Goal: Task Accomplishment & Management: Complete application form

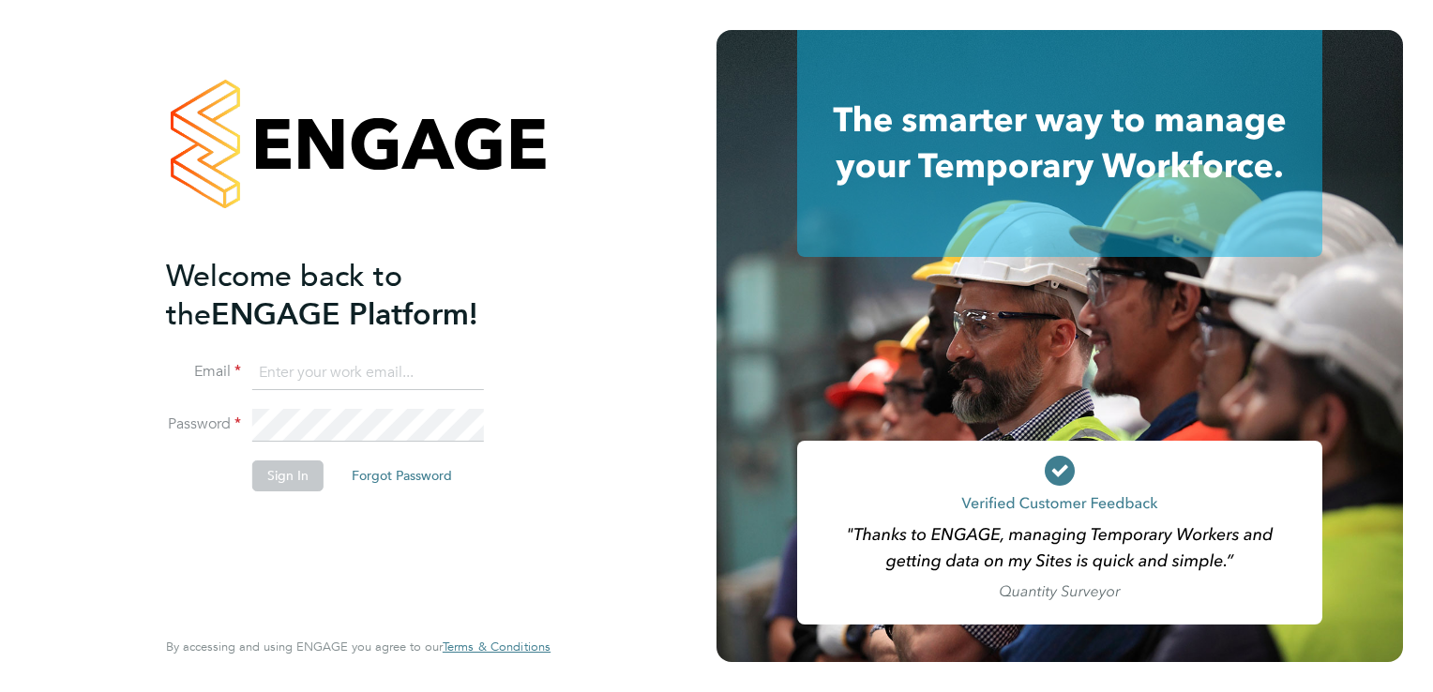
click at [341, 374] on input at bounding box center [368, 373] width 232 height 34
type input "[EMAIL_ADDRESS][PERSON_NAME][DOMAIN_NAME]"
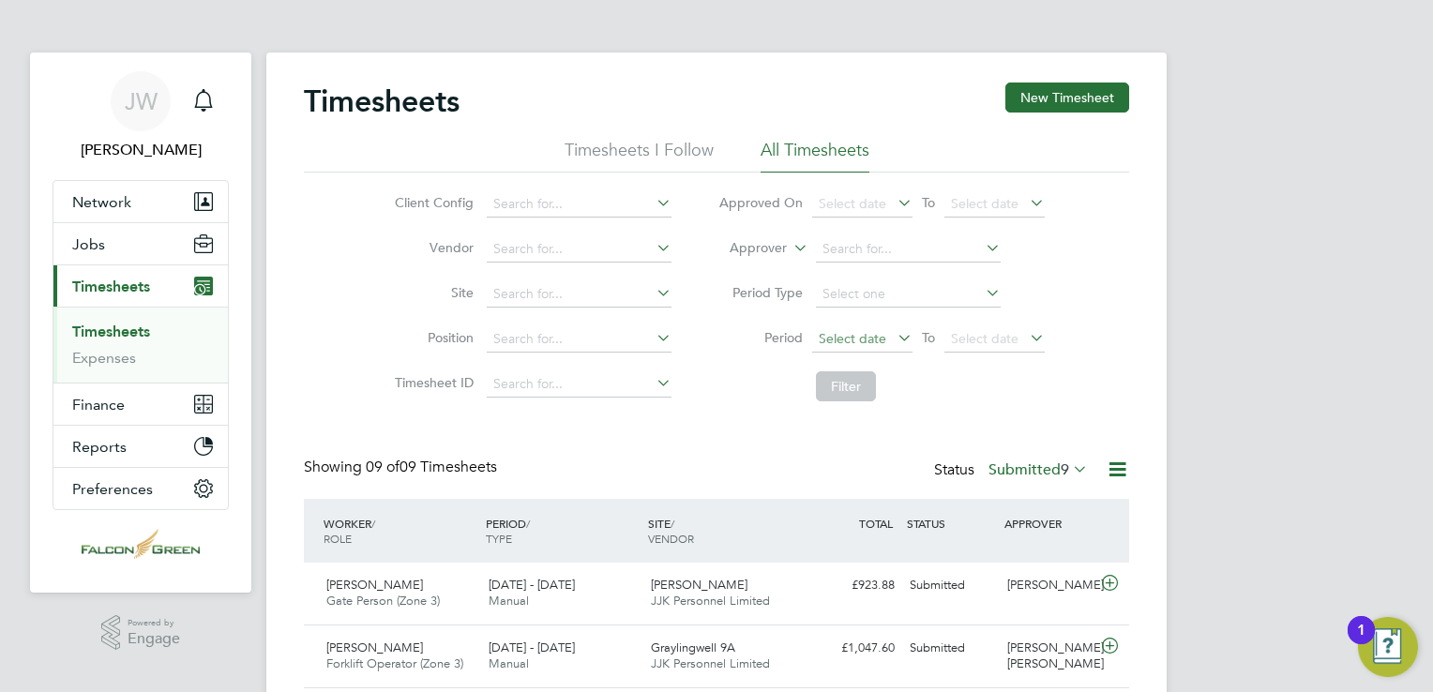
click at [851, 336] on span "Select date" at bounding box center [853, 338] width 68 height 17
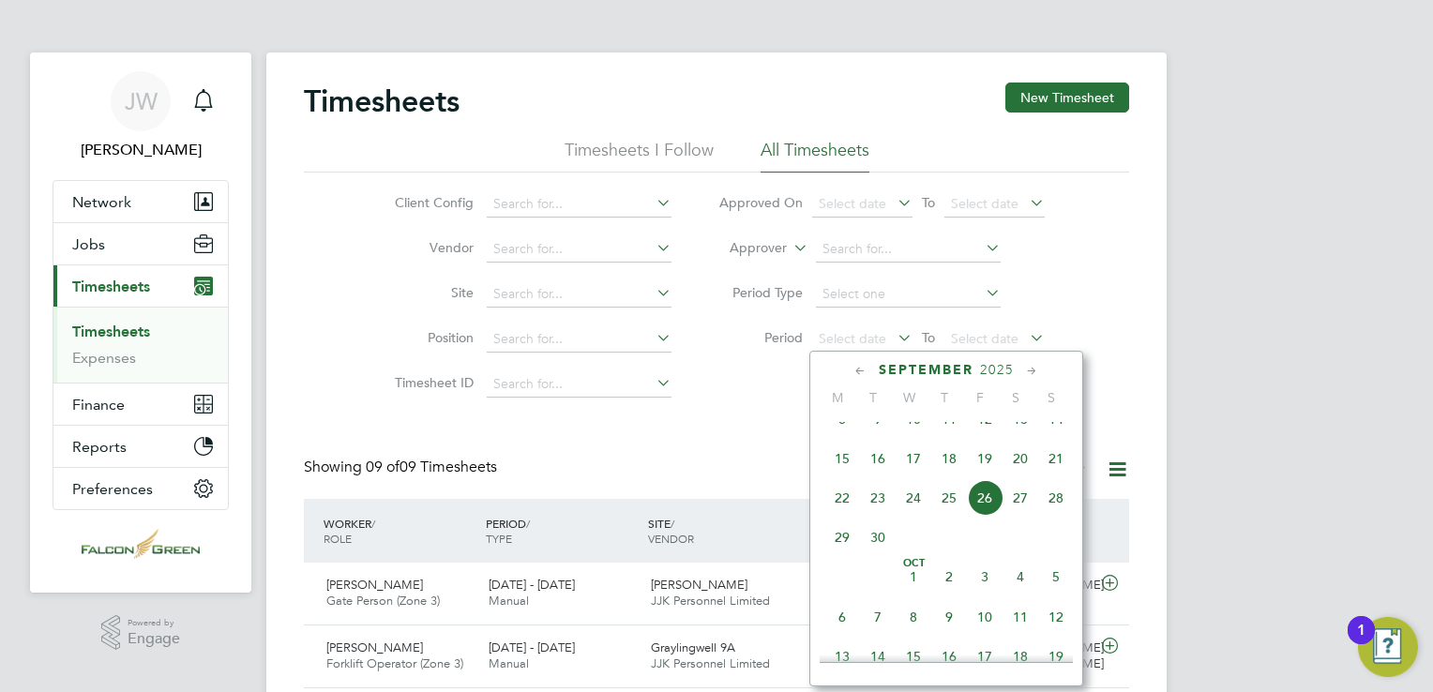
click at [841, 472] on span "15" at bounding box center [842, 459] width 36 height 36
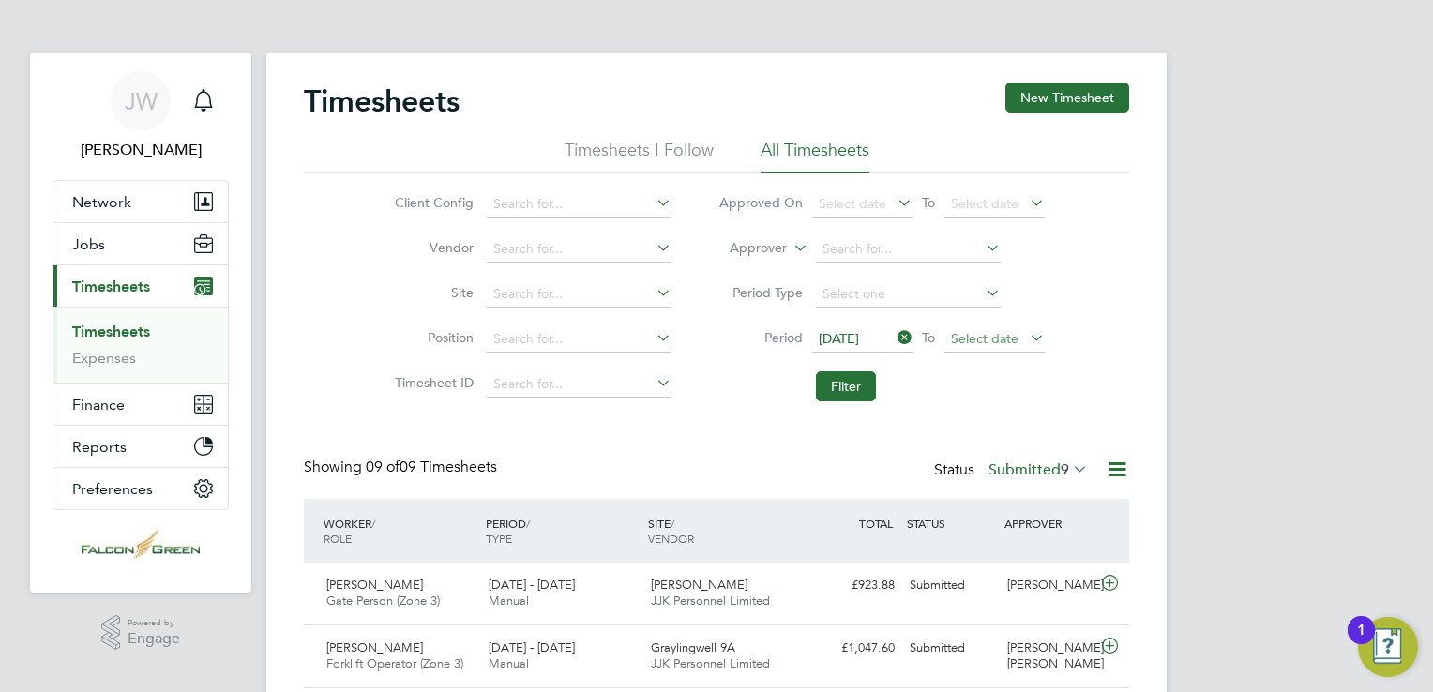
click at [1002, 330] on span "Select date" at bounding box center [985, 338] width 68 height 17
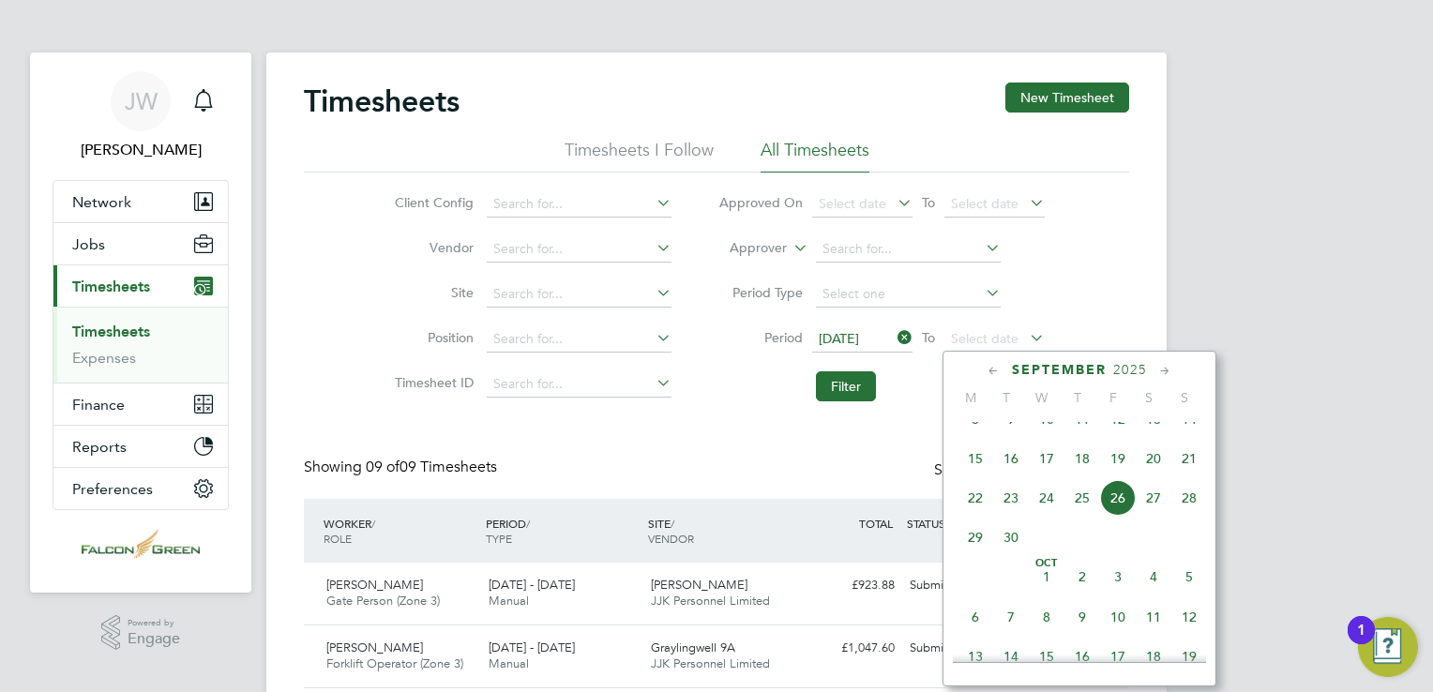
click at [1184, 471] on span "21" at bounding box center [1189, 459] width 36 height 36
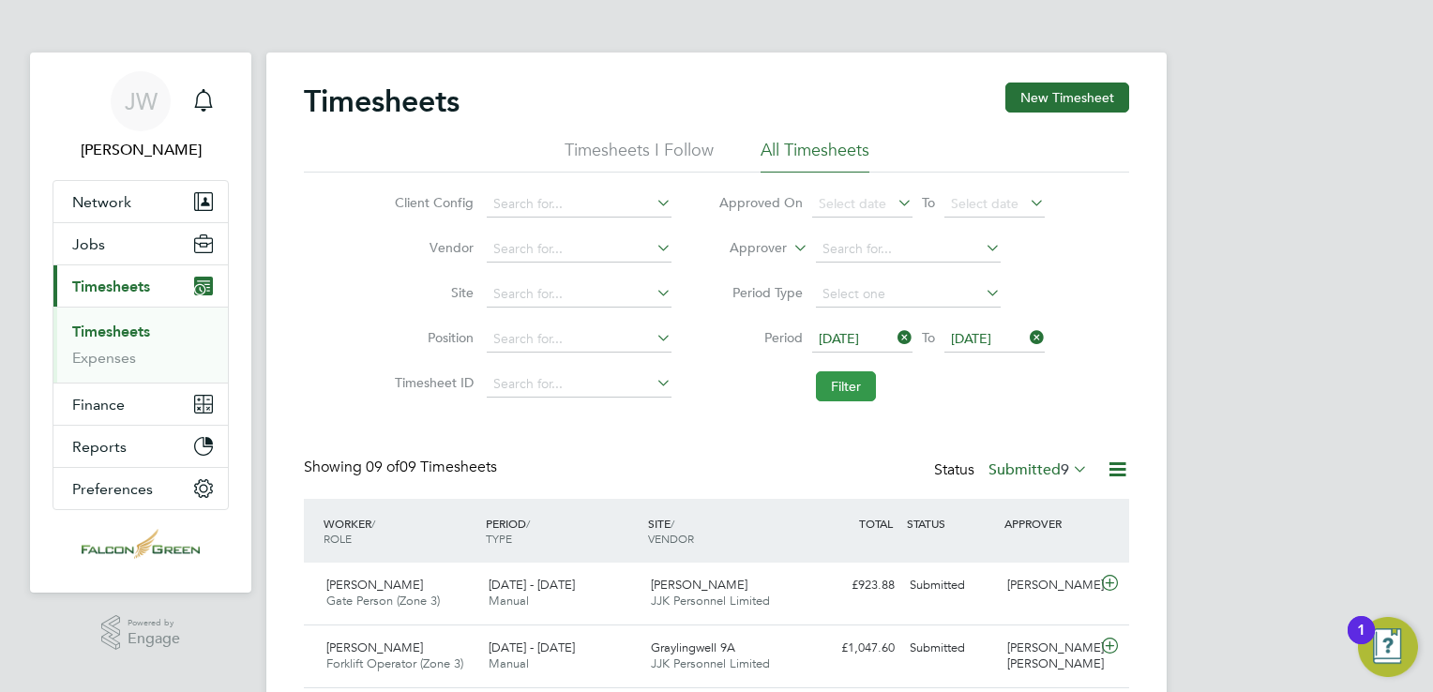
click at [856, 391] on button "Filter" at bounding box center [846, 386] width 60 height 30
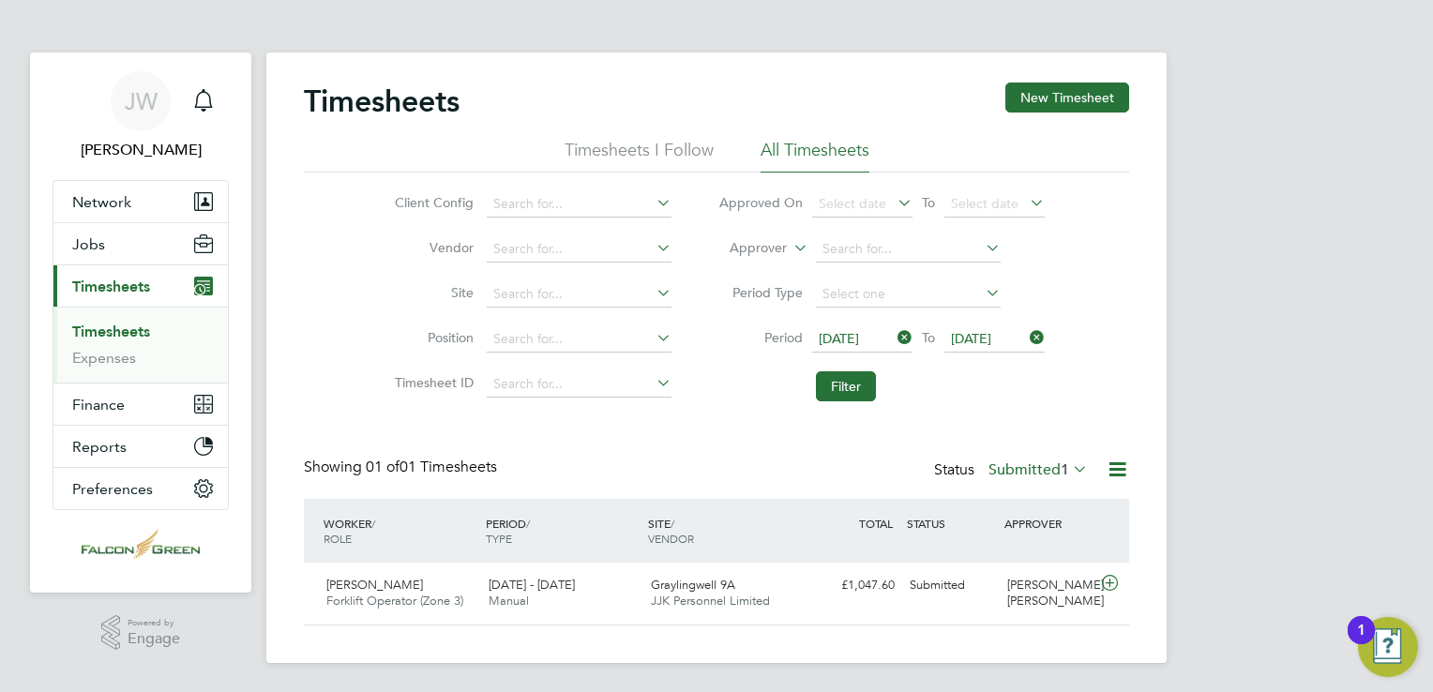
click at [1010, 467] on label "Submitted 1" at bounding box center [1037, 469] width 99 height 19
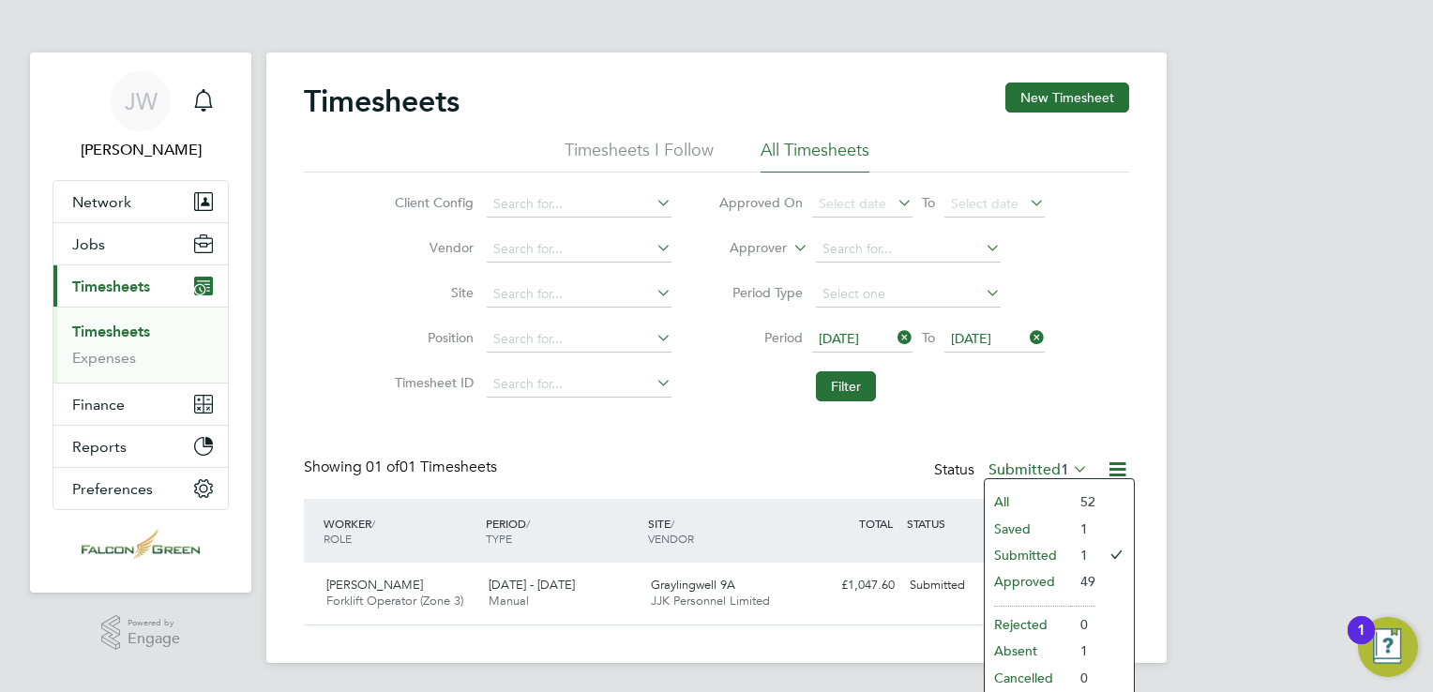
click at [1026, 581] on li "Approved" at bounding box center [1028, 581] width 86 height 26
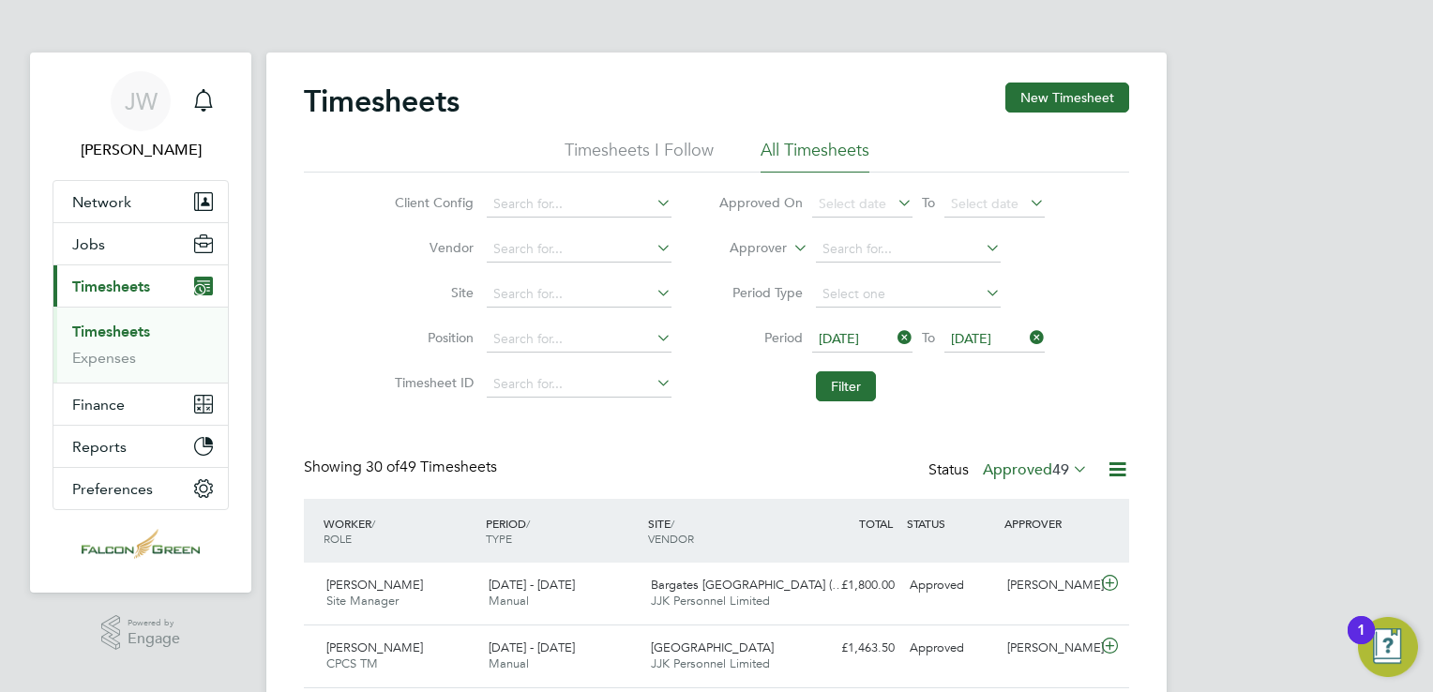
click at [1061, 471] on span "49" at bounding box center [1060, 469] width 17 height 19
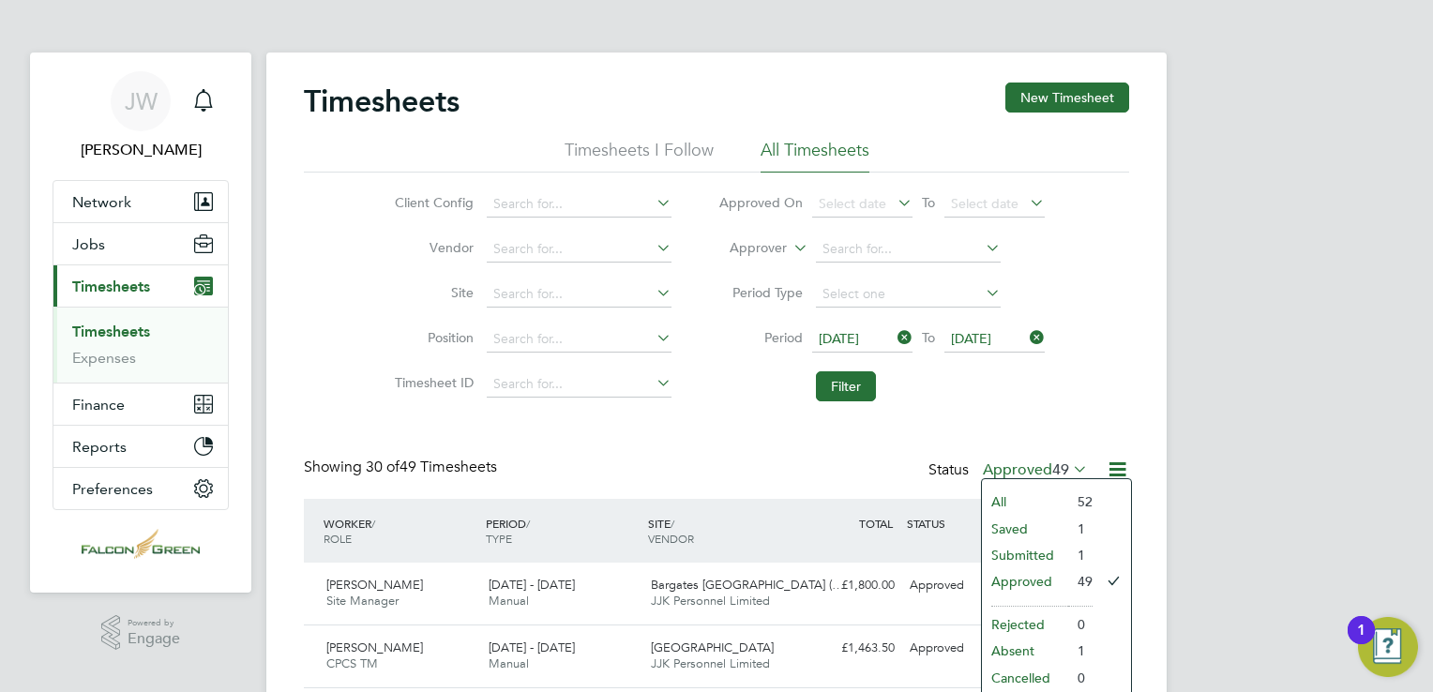
click at [1030, 554] on li "Submitted" at bounding box center [1025, 555] width 86 height 26
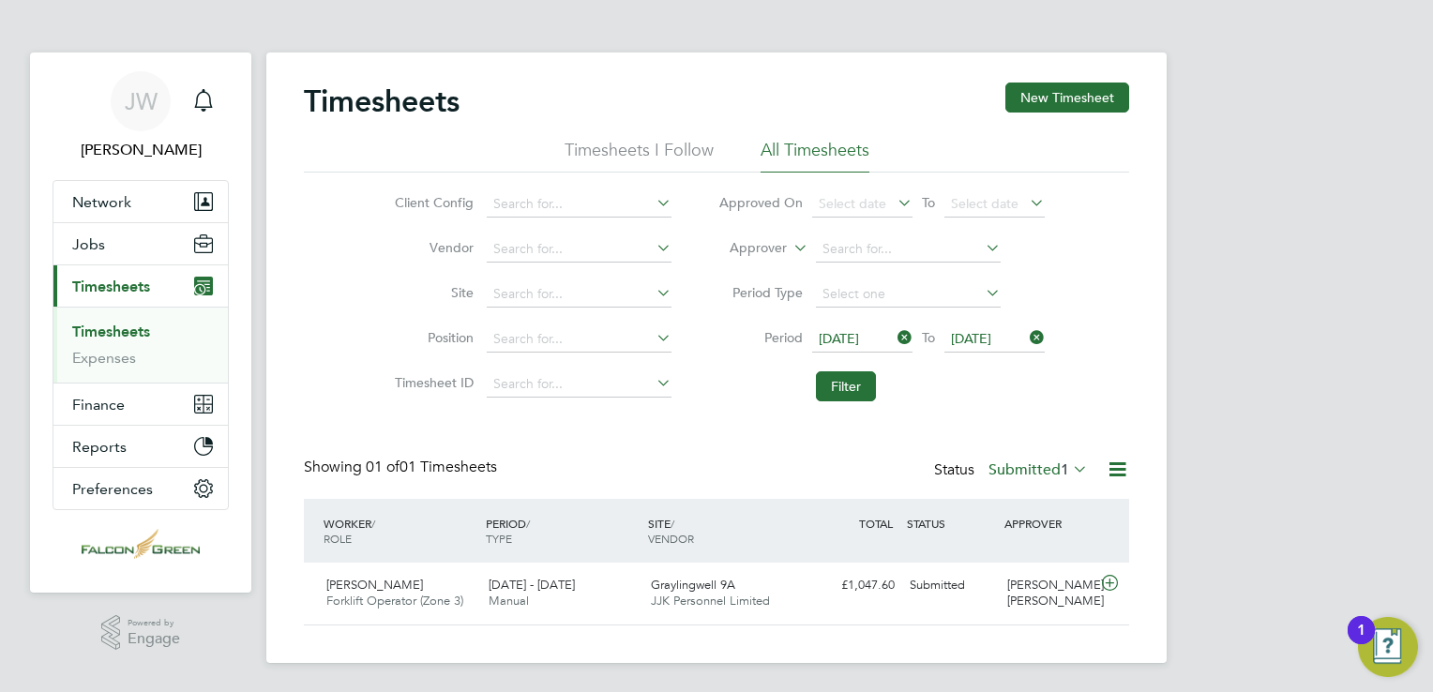
click at [1015, 467] on label "Submitted 1" at bounding box center [1037, 469] width 99 height 19
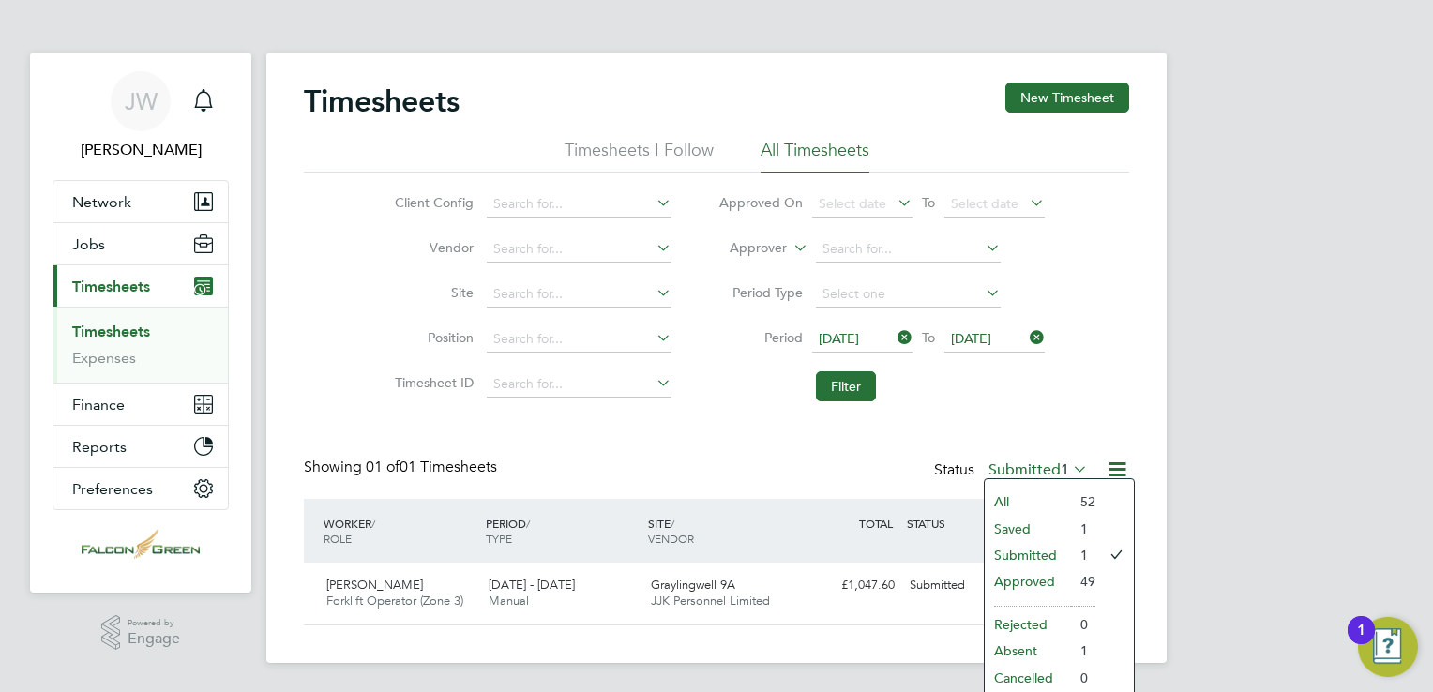
click at [1011, 580] on li "Approved" at bounding box center [1028, 581] width 86 height 26
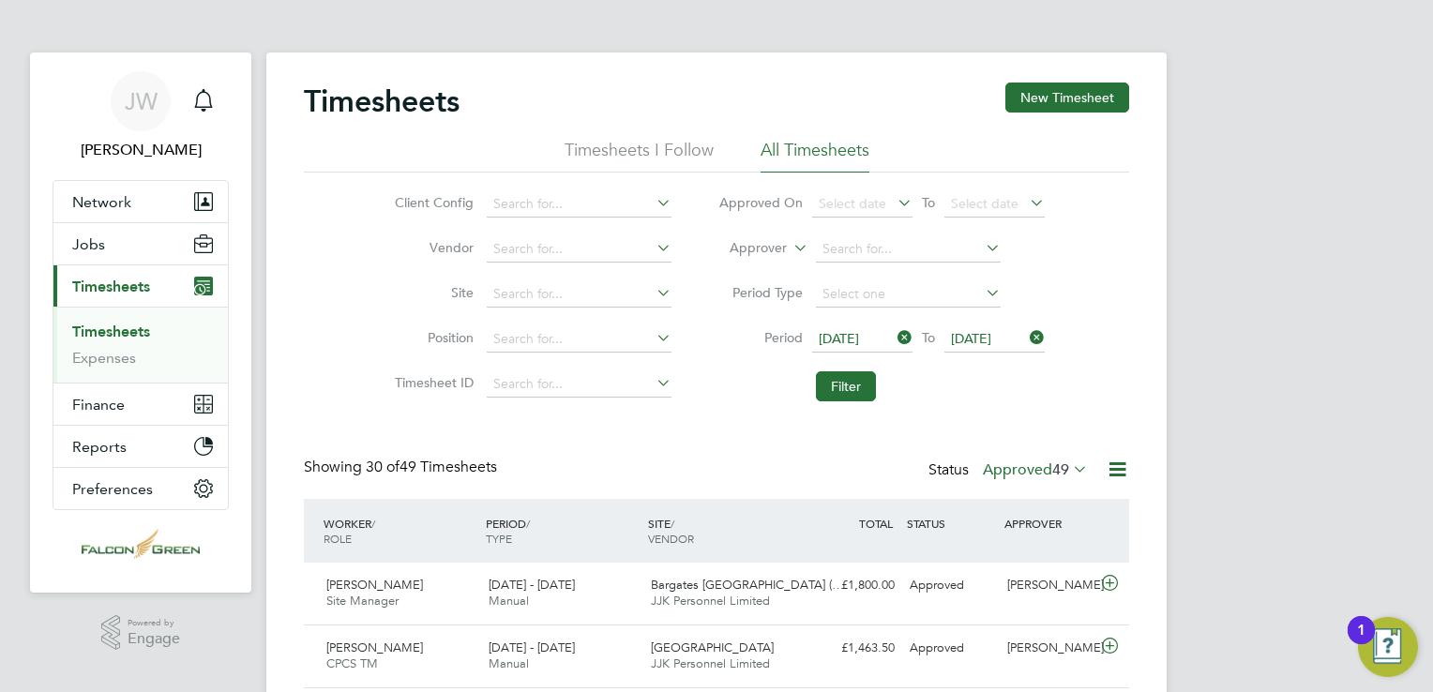
click at [1114, 476] on icon at bounding box center [1117, 469] width 23 height 23
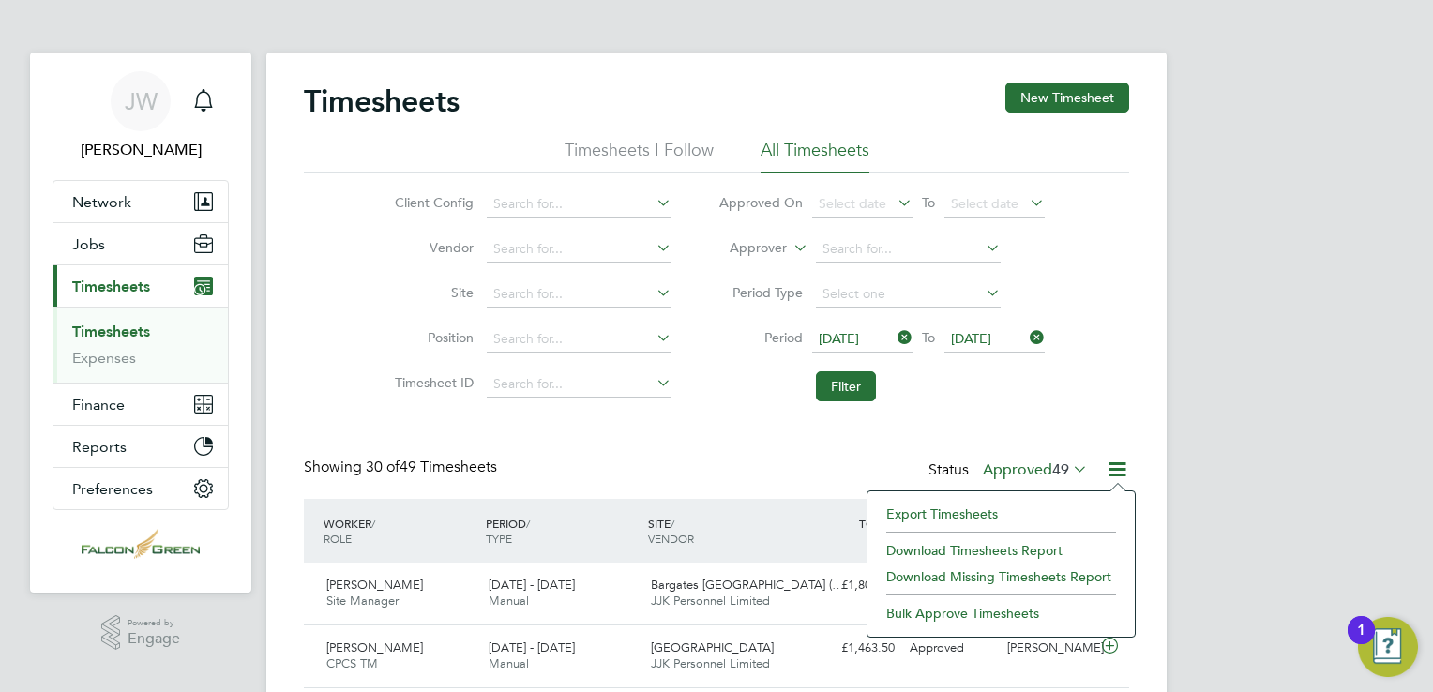
click at [956, 550] on li "Download Timesheets Report" at bounding box center [1001, 550] width 249 height 26
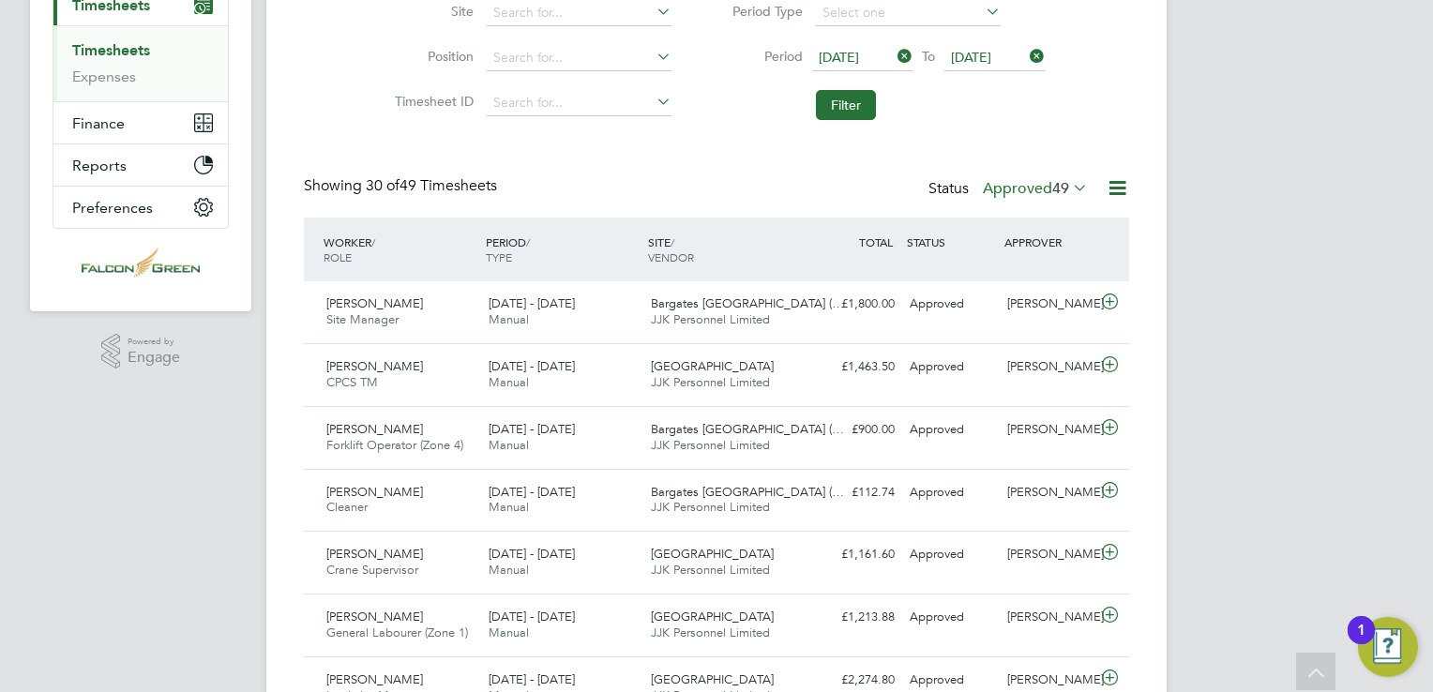
scroll to position [375, 0]
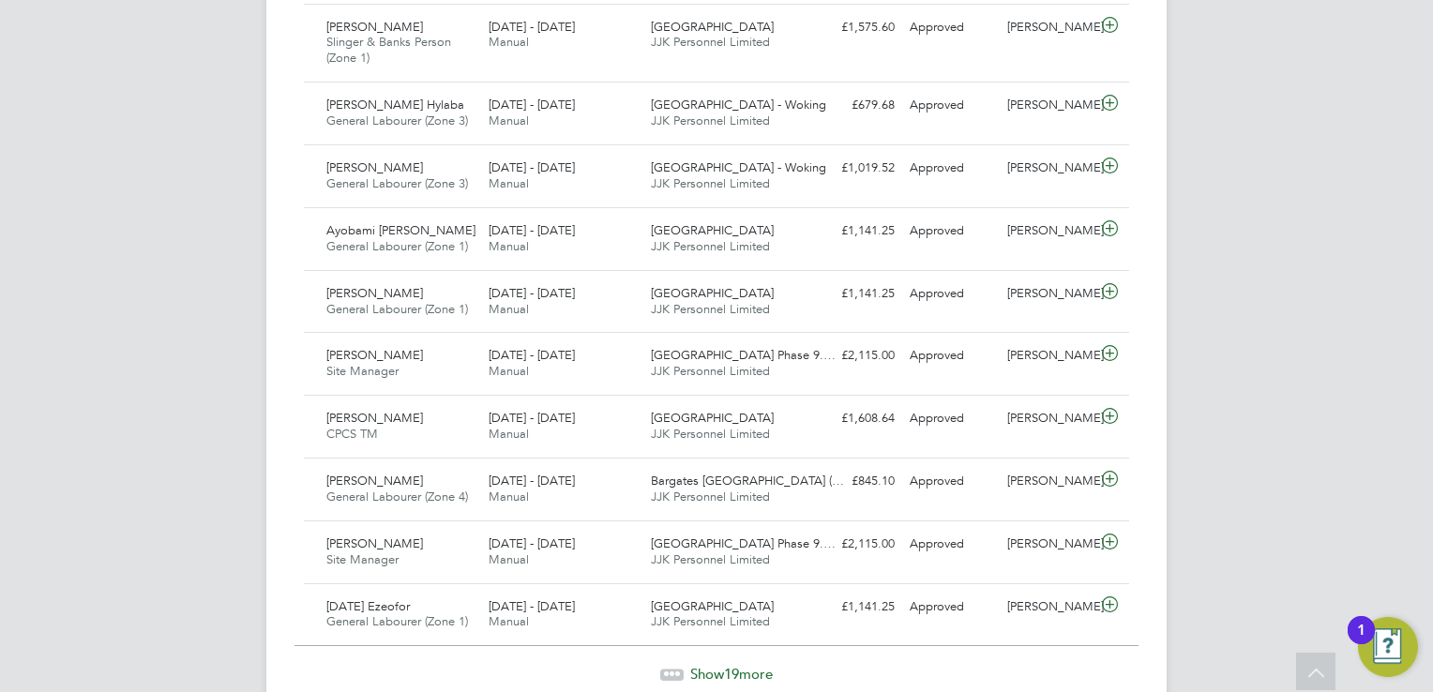
scroll to position [1875, 0]
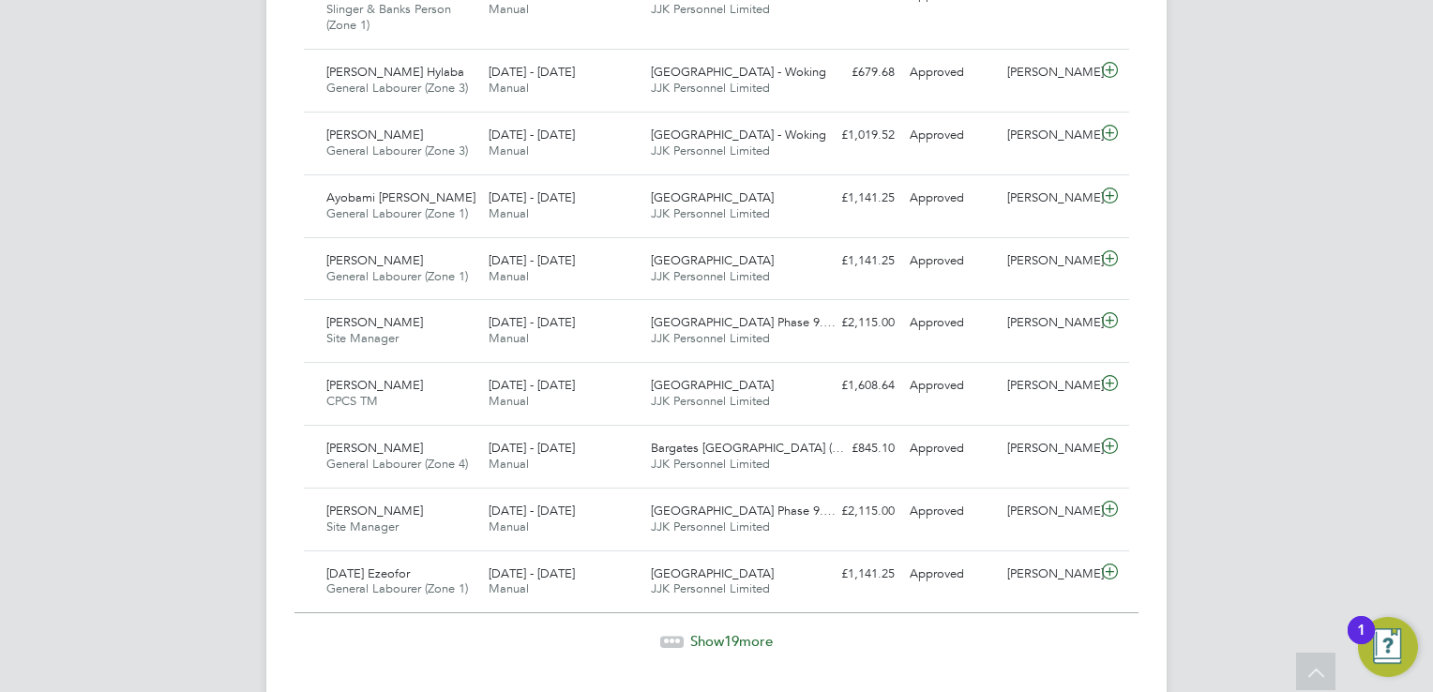
click at [708, 632] on span "Show 19 more" at bounding box center [731, 641] width 83 height 18
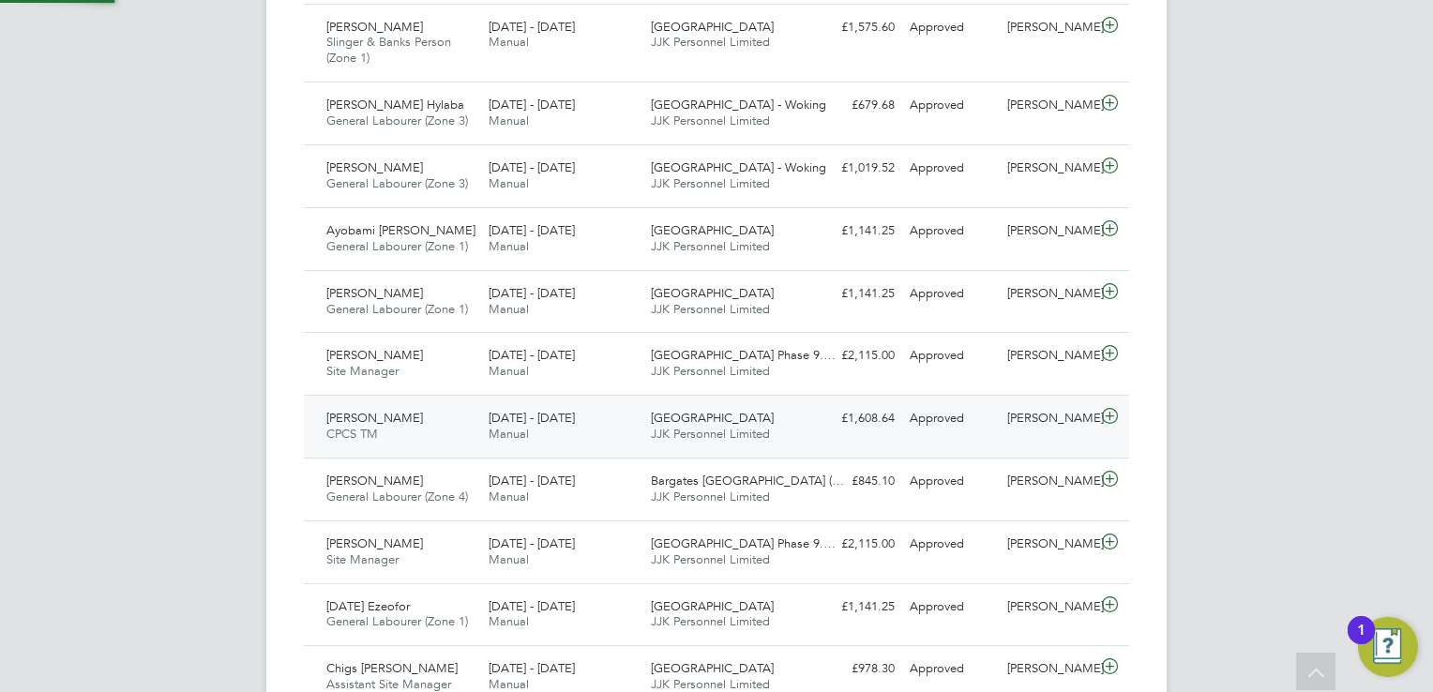
scroll to position [8, 9]
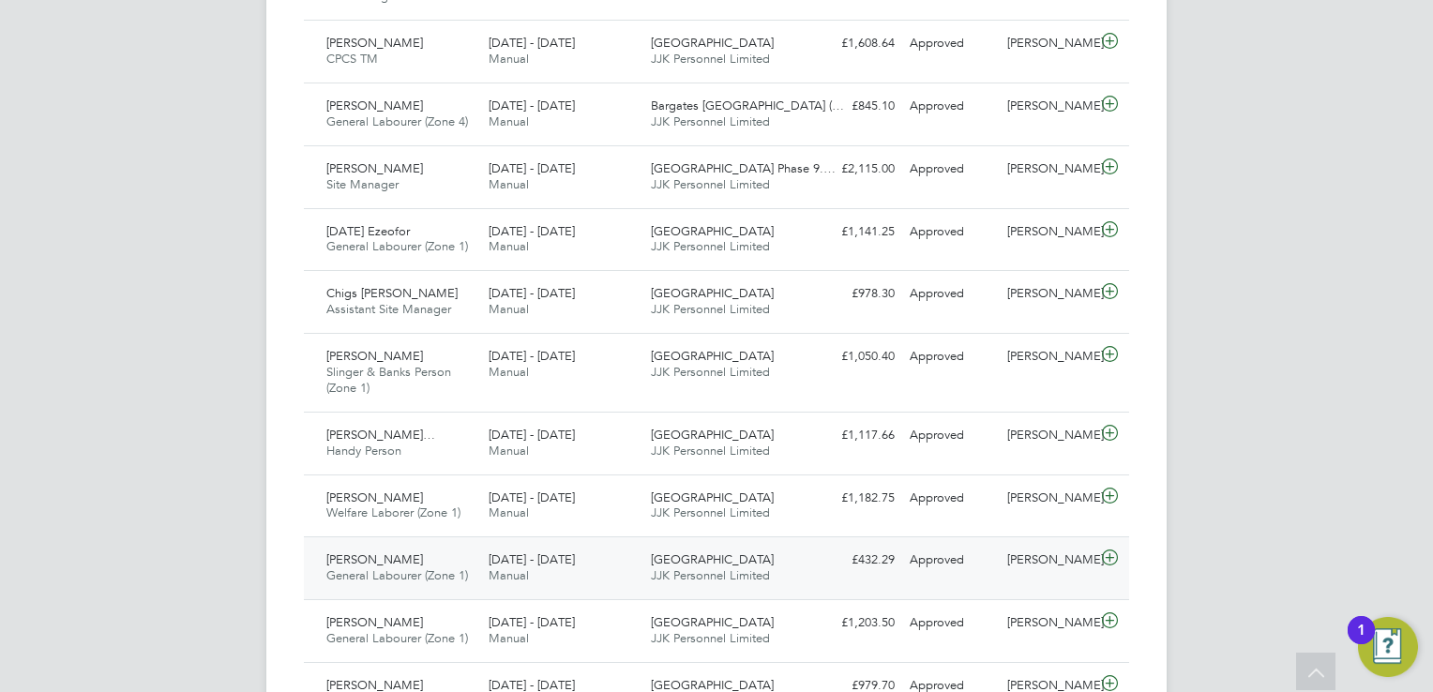
click at [1107, 550] on icon at bounding box center [1109, 557] width 23 height 15
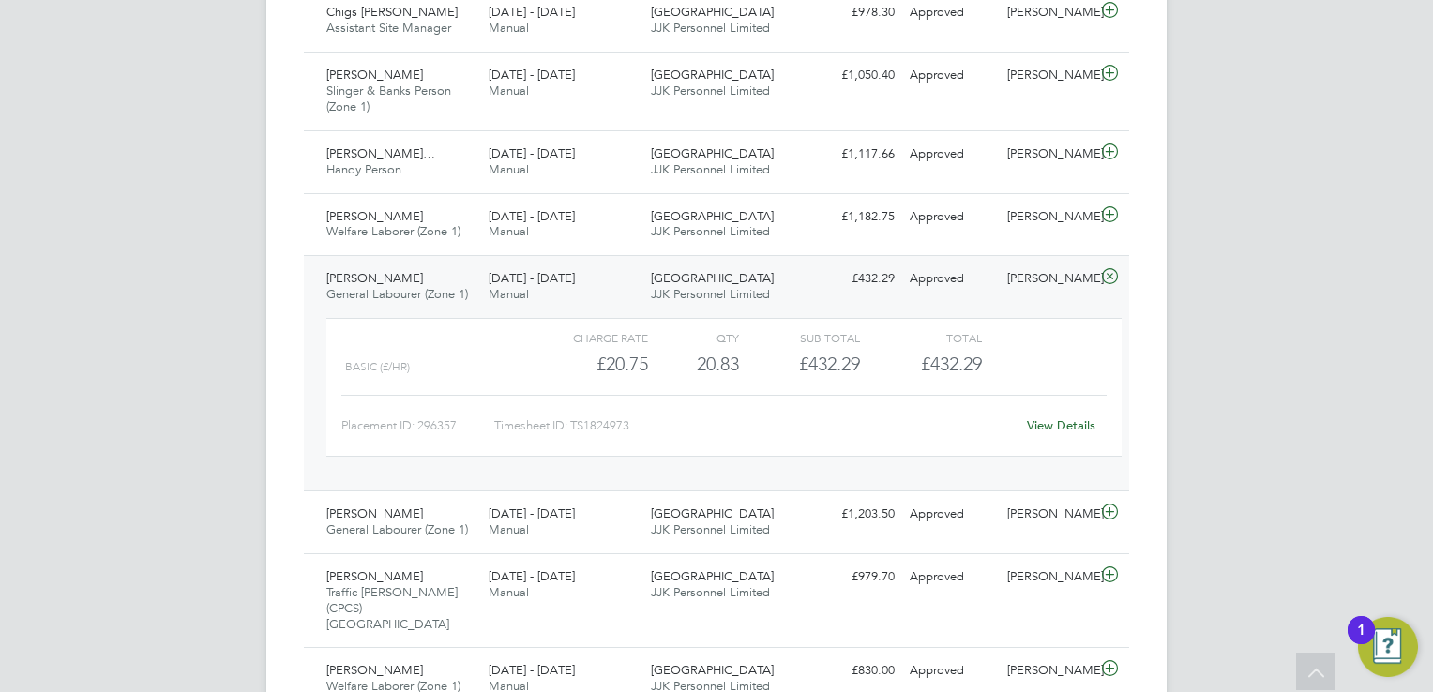
click at [1047, 417] on link "View Details" at bounding box center [1061, 425] width 68 height 16
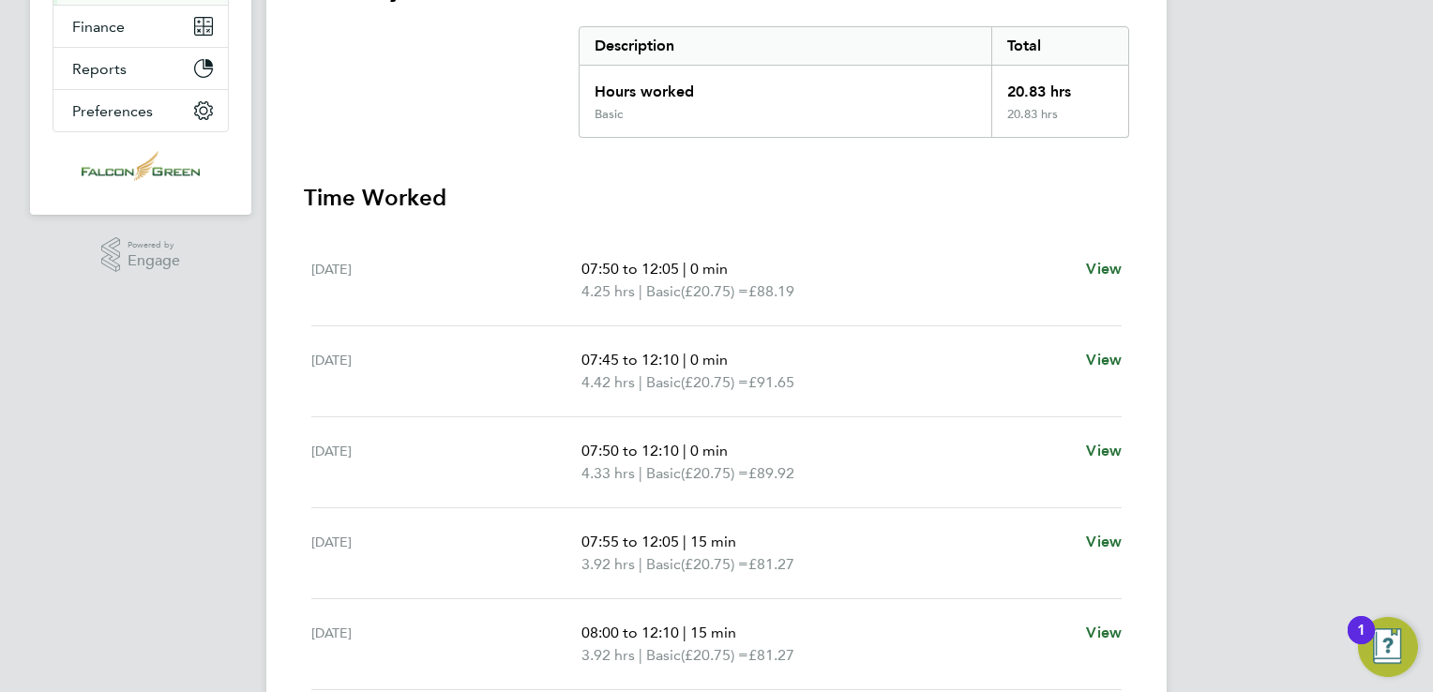
scroll to position [469, 0]
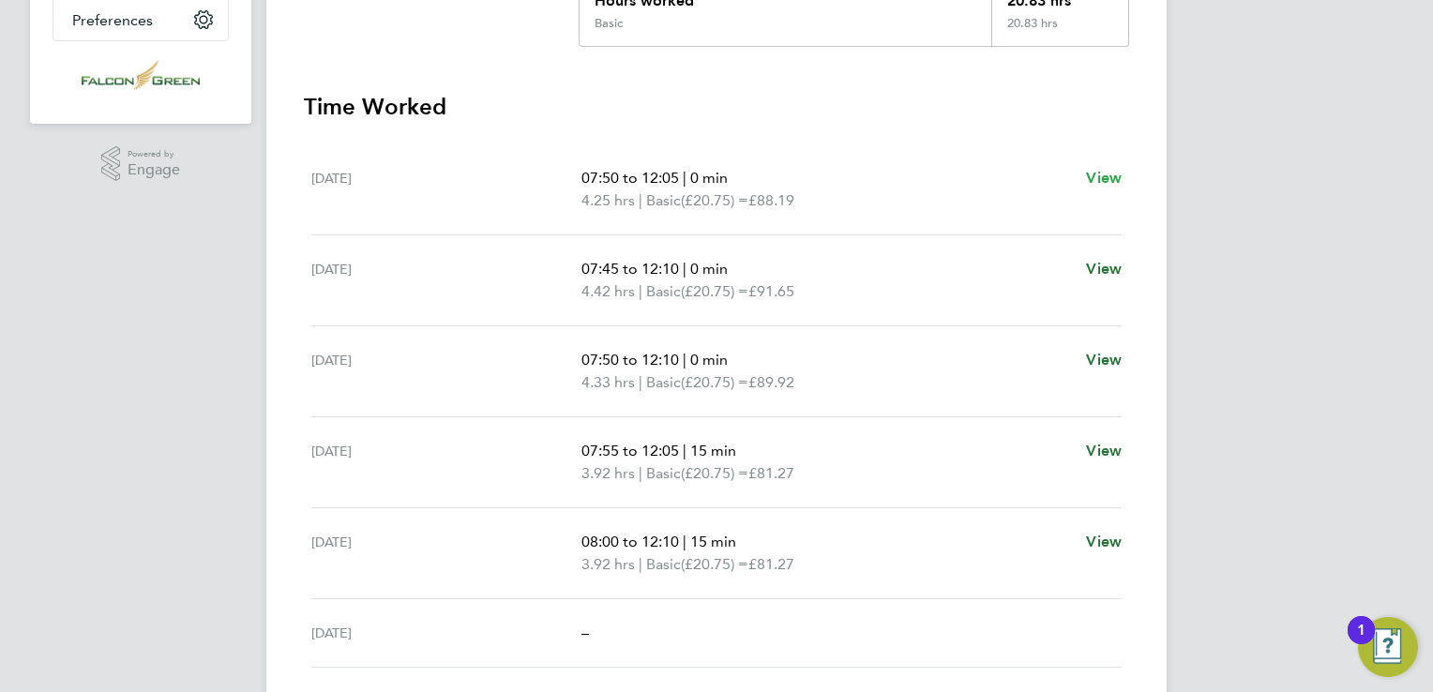
click at [1109, 186] on span "View" at bounding box center [1104, 178] width 36 height 18
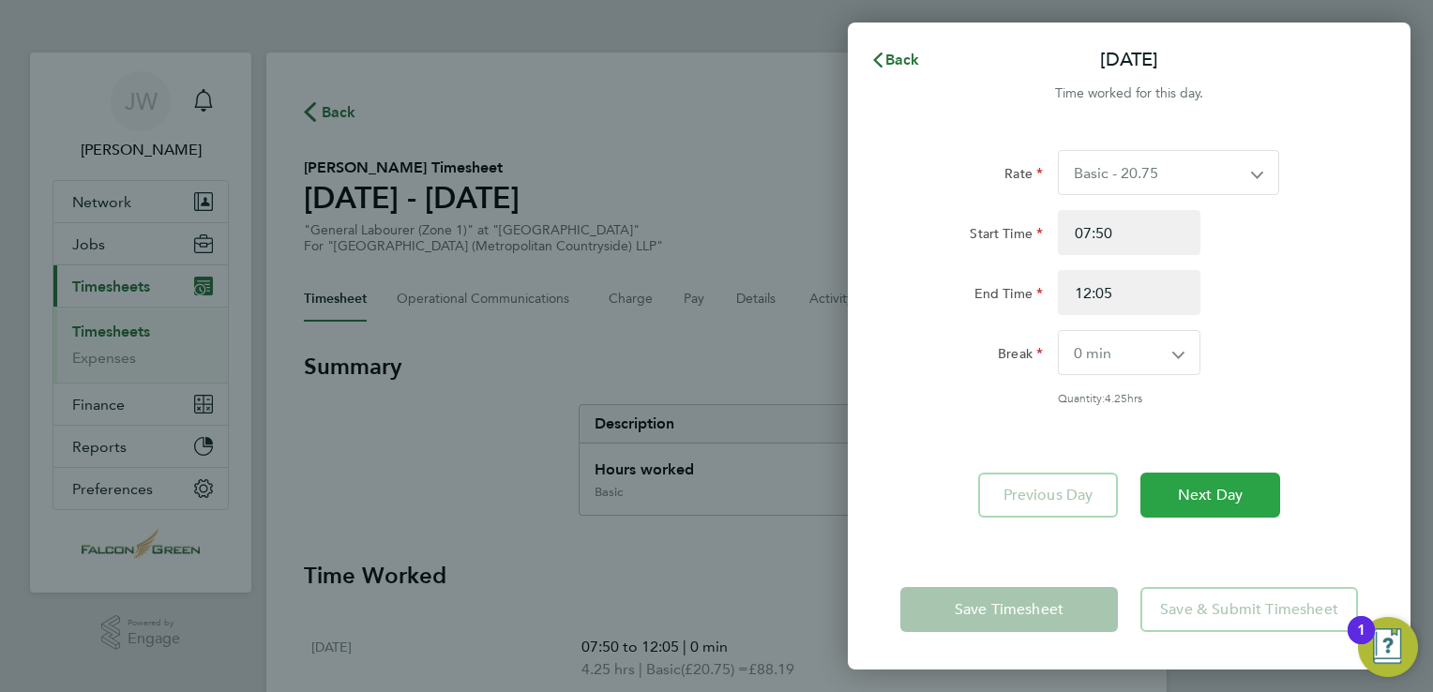
click at [1201, 497] on span "Next Day" at bounding box center [1210, 495] width 65 height 19
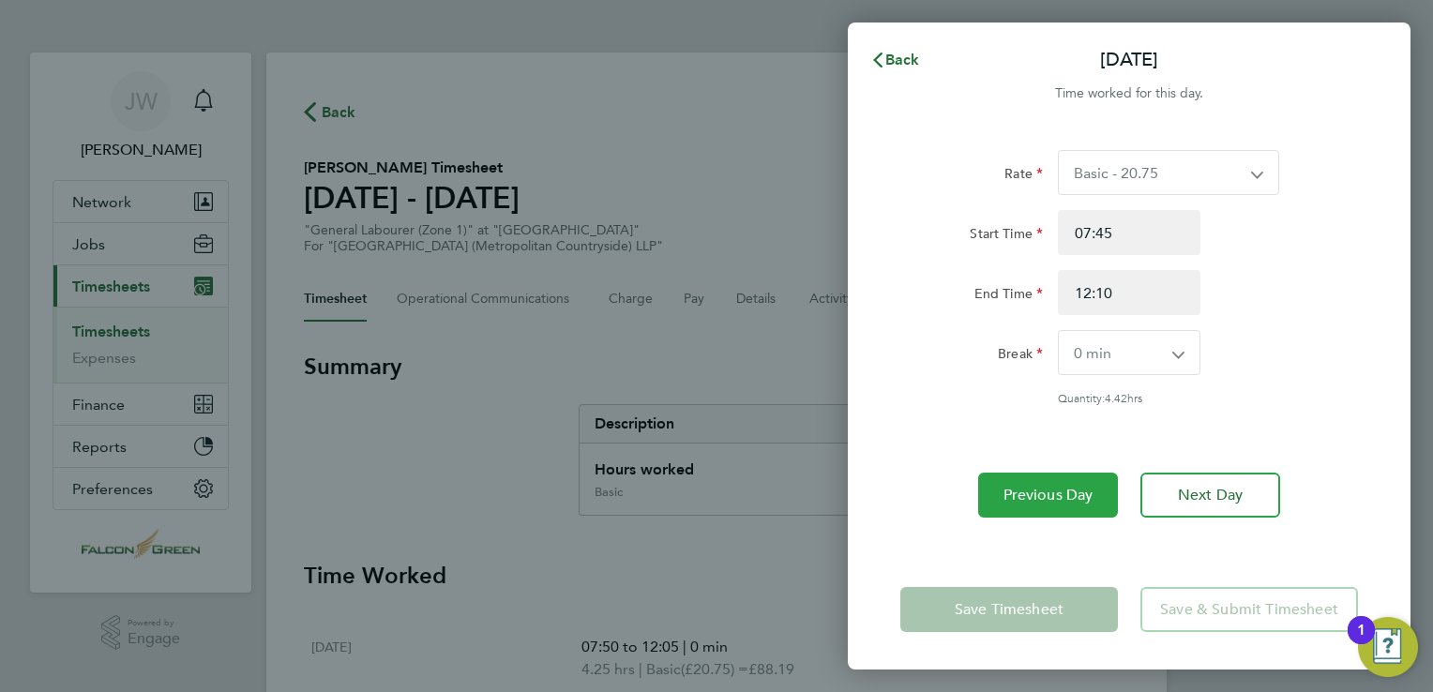
click at [1054, 491] on span "Previous Day" at bounding box center [1048, 495] width 90 height 19
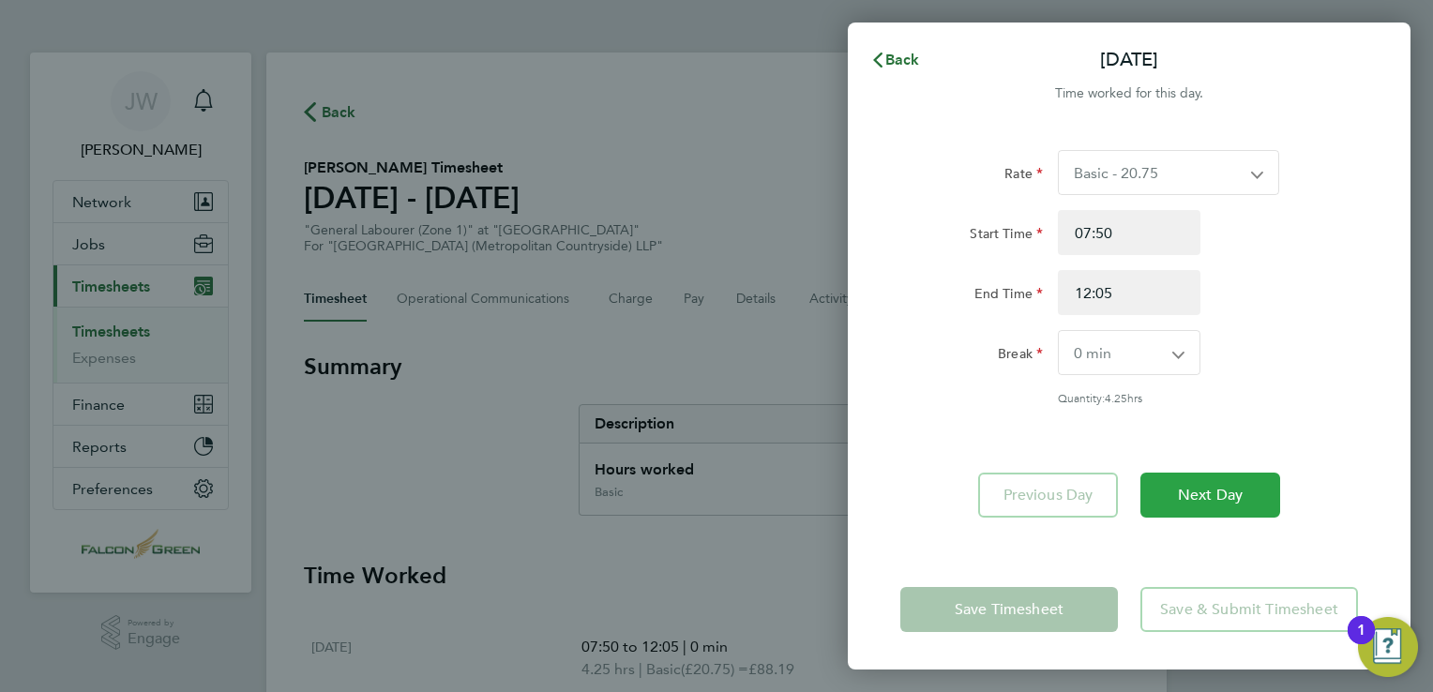
click at [1219, 505] on button "Next Day" at bounding box center [1210, 495] width 140 height 45
click at [1212, 503] on button "Next Day" at bounding box center [1210, 495] width 140 height 45
click at [1210, 507] on button "Next Day" at bounding box center [1210, 495] width 140 height 45
select select "15"
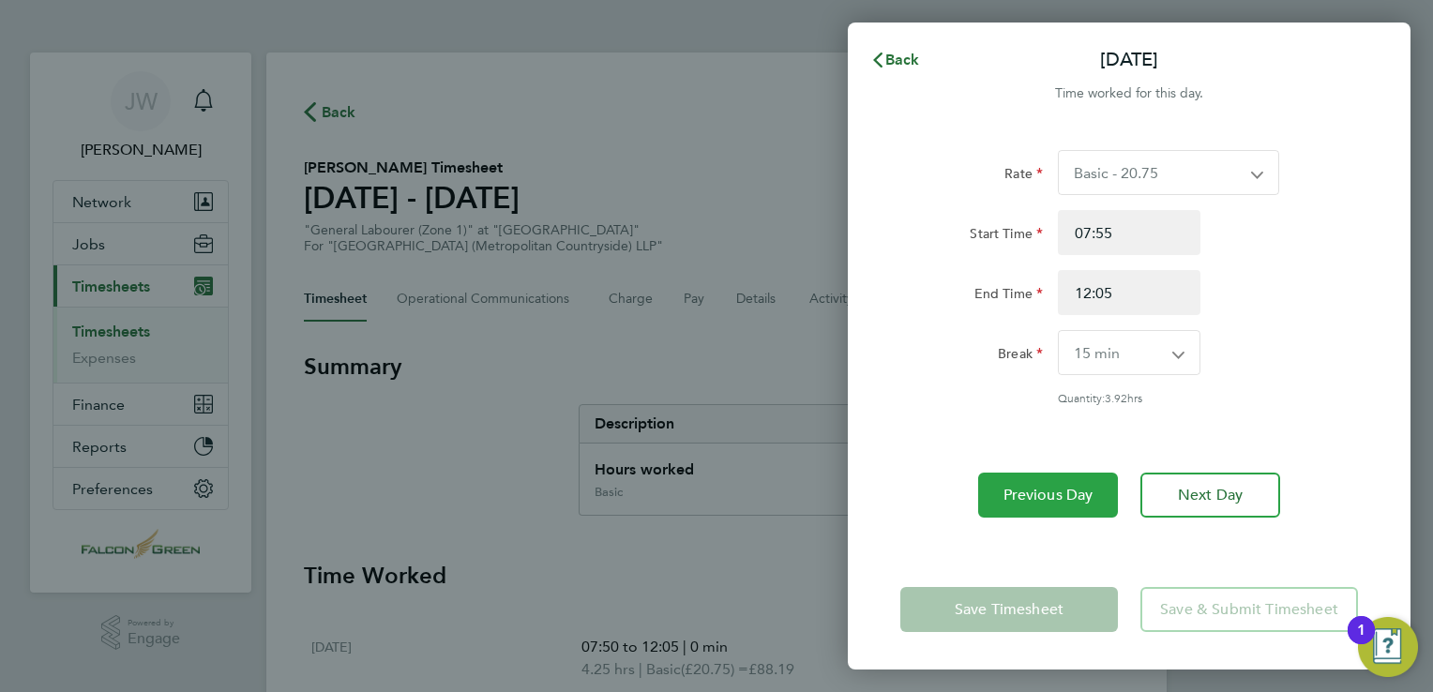
click at [1042, 493] on span "Previous Day" at bounding box center [1048, 495] width 90 height 19
click at [1089, 494] on span "Previous Day" at bounding box center [1048, 495] width 90 height 19
click at [1073, 493] on span "Previous Day" at bounding box center [1048, 495] width 90 height 19
click at [1073, 493] on app-form-button "Previous Day" at bounding box center [1053, 495] width 151 height 45
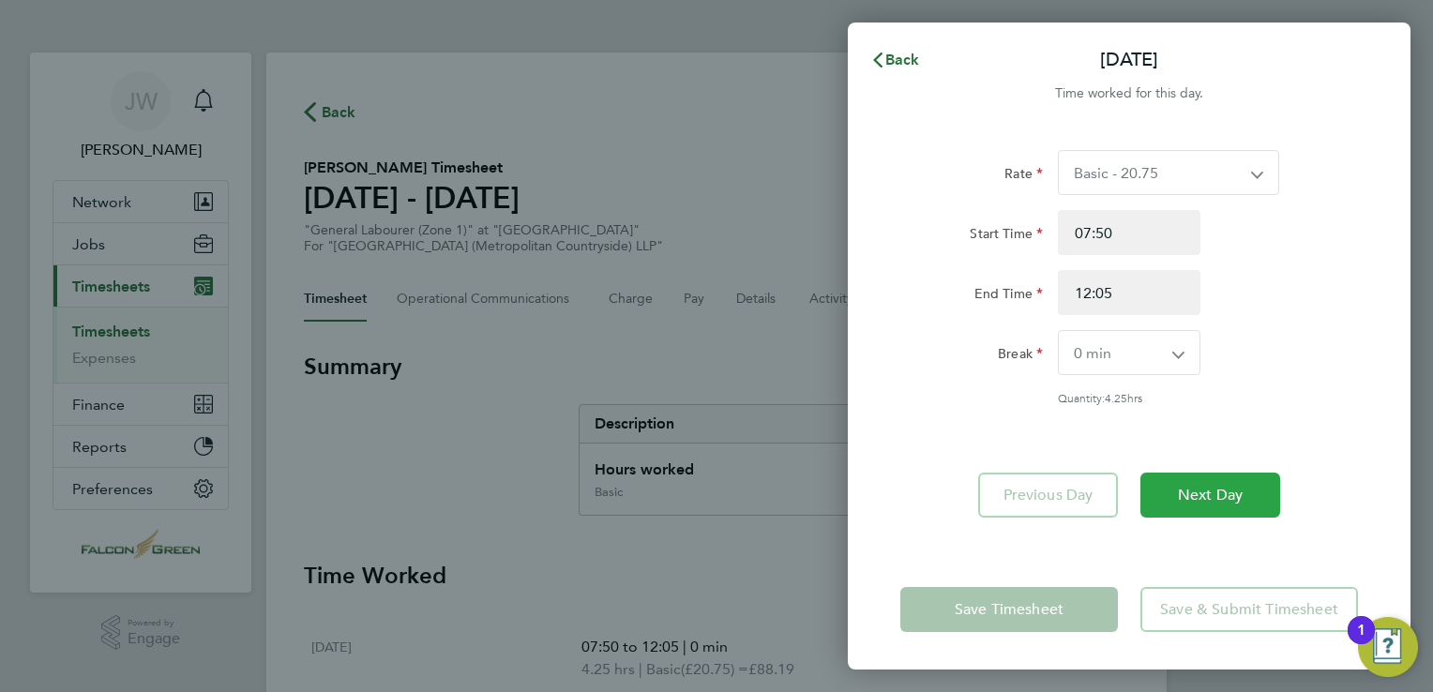
click at [1197, 492] on span "Next Day" at bounding box center [1210, 495] width 65 height 19
select select "15"
click at [1209, 501] on span "Next Day" at bounding box center [1210, 495] width 65 height 19
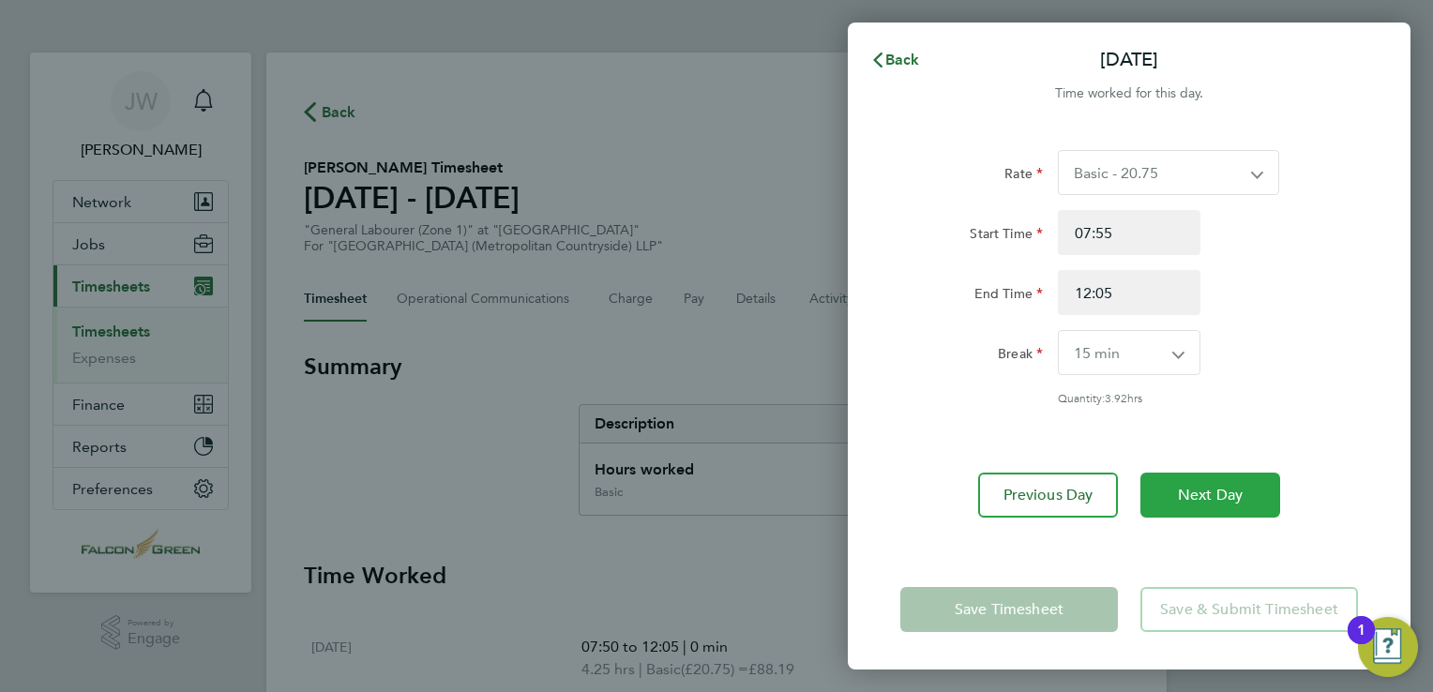
select select "15"
click at [1239, 497] on span "Next Day" at bounding box center [1210, 495] width 65 height 19
select select "30"
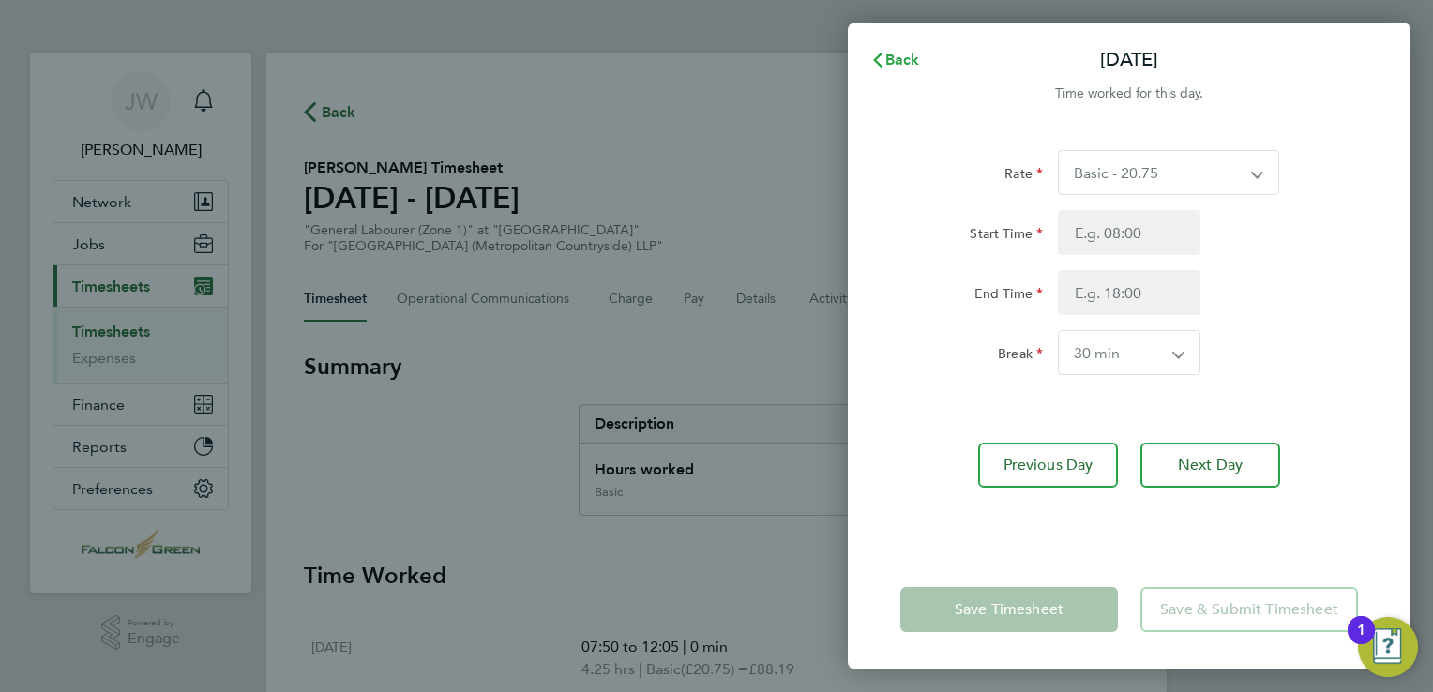
click at [911, 61] on span "Back" at bounding box center [902, 60] width 35 height 18
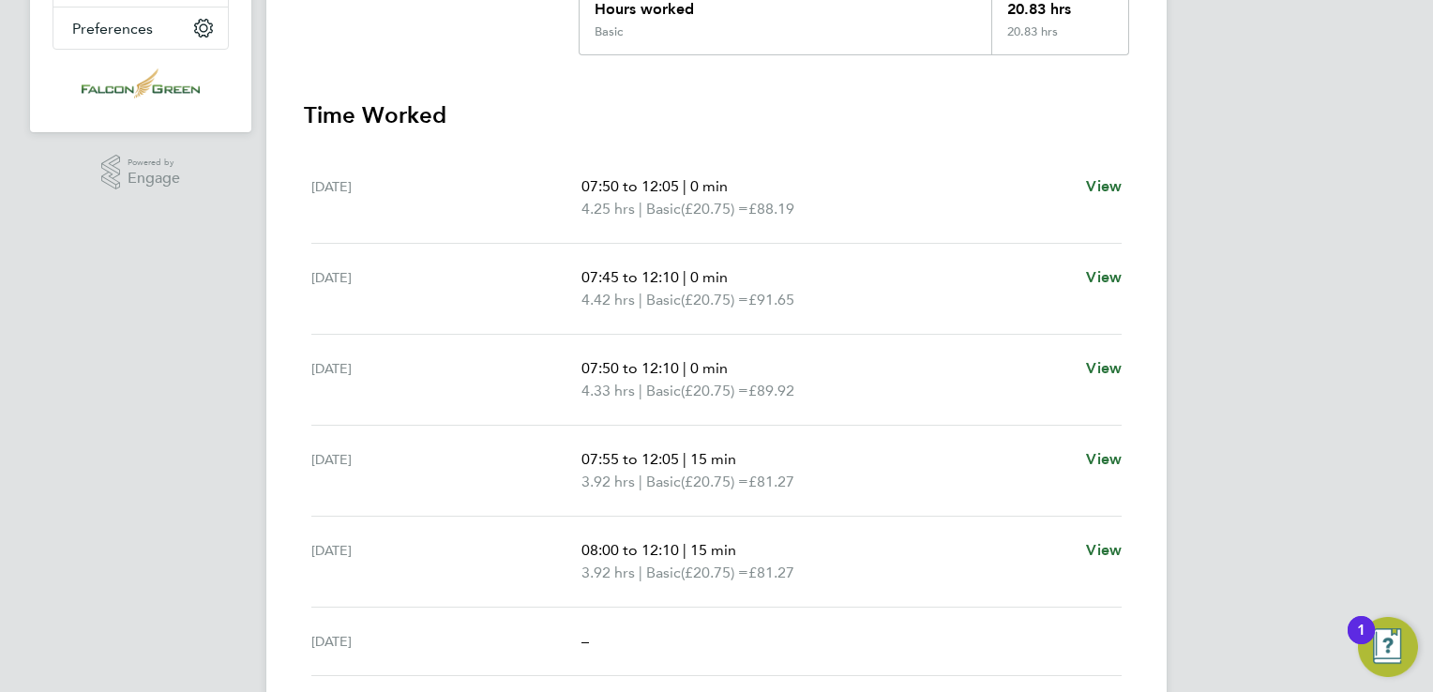
scroll to position [469, 0]
